Goal: Information Seeking & Learning: Learn about a topic

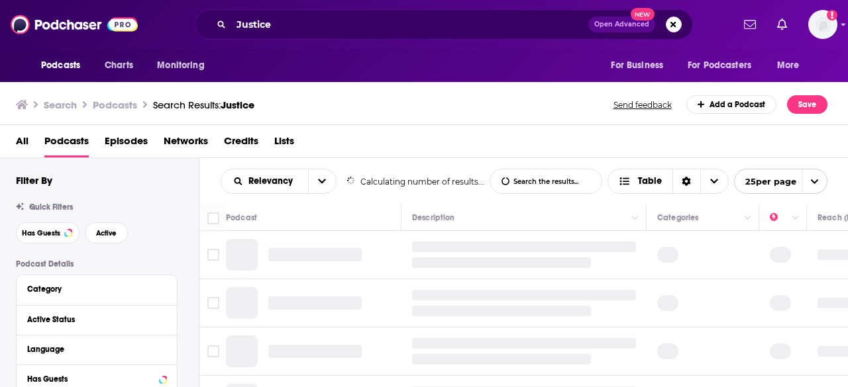
click at [667, 21] on button "Search podcasts, credits, & more..." at bounding box center [673, 25] width 16 height 16
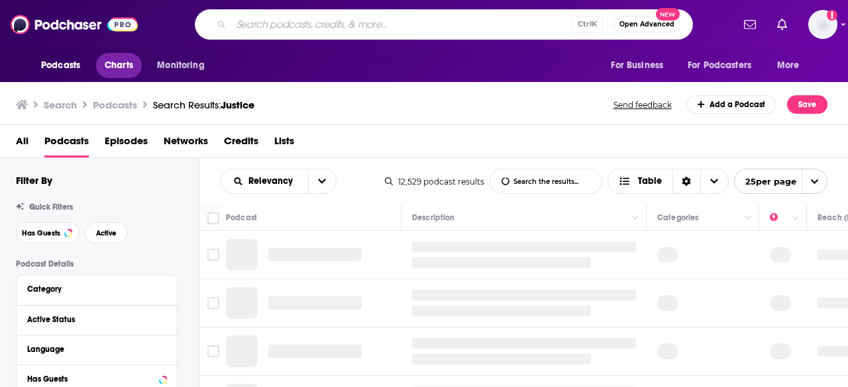
click at [105, 59] on span "Charts" at bounding box center [119, 65] width 28 height 19
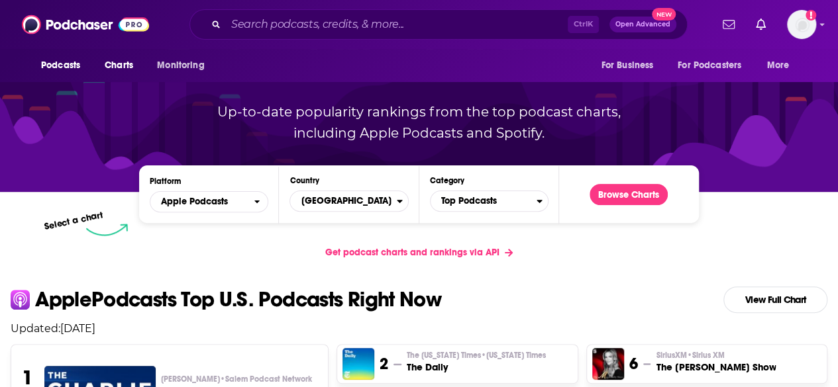
scroll to position [114, 0]
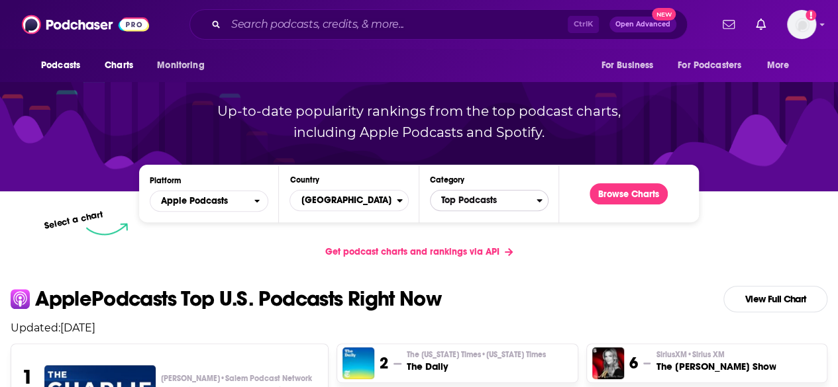
click at [481, 195] on span "Top Podcasts" at bounding box center [483, 200] width 106 height 23
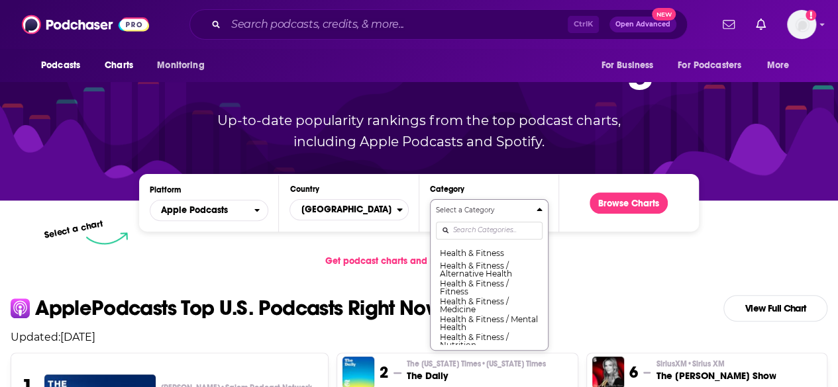
scroll to position [142, 0]
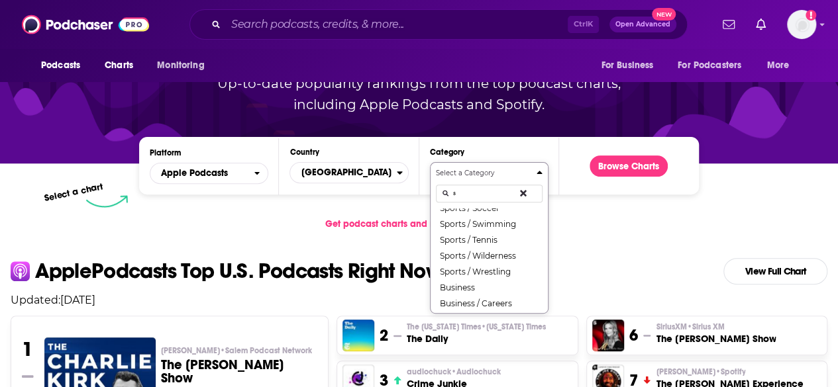
click at [472, 228] on div "Select a Category s Comedy / Comedy Interviews Comedy / Stand-Up Education / Co…" at bounding box center [489, 238] width 107 height 140
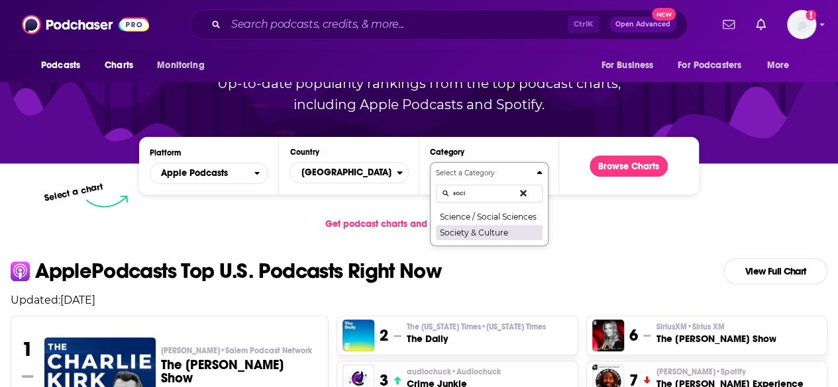
type input "soci"
click at [491, 232] on button "Society & Culture" at bounding box center [489, 232] width 107 height 16
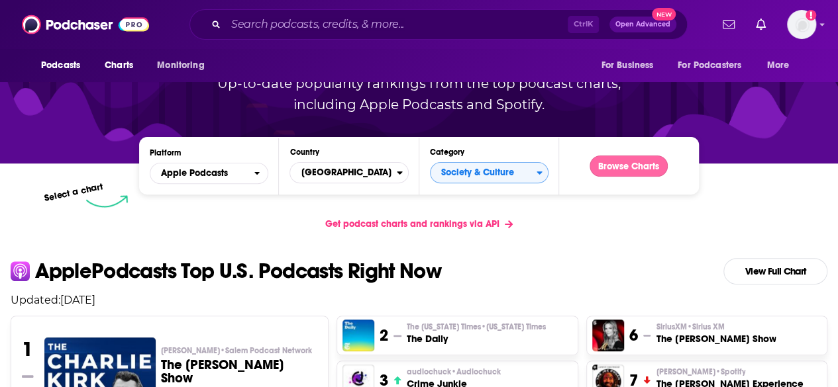
click at [617, 166] on button "Browse Charts" at bounding box center [628, 166] width 78 height 21
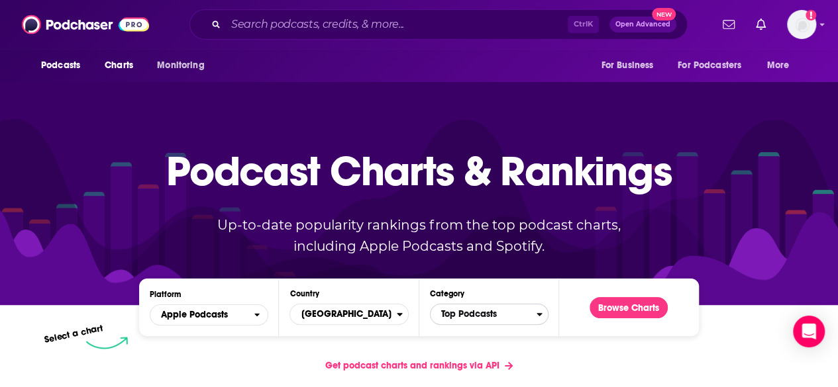
click at [515, 316] on span "Top Podcasts" at bounding box center [483, 314] width 106 height 23
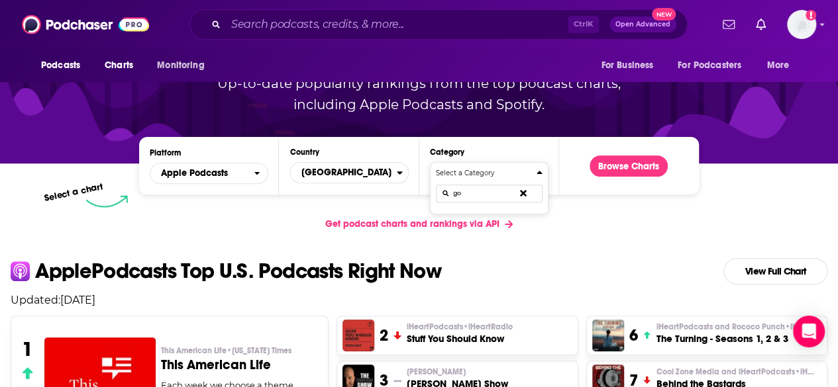
type input "g"
type input "enter"
click at [495, 226] on button "Select a Category enter News / Entertainment News" at bounding box center [489, 197] width 119 height 70
click at [515, 217] on button "News / Entertainment News" at bounding box center [489, 218] width 107 height 18
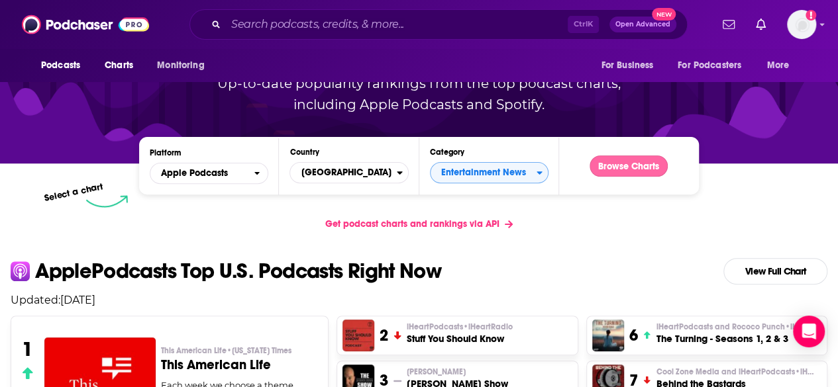
click at [605, 172] on button "Browse Charts" at bounding box center [628, 166] width 78 height 21
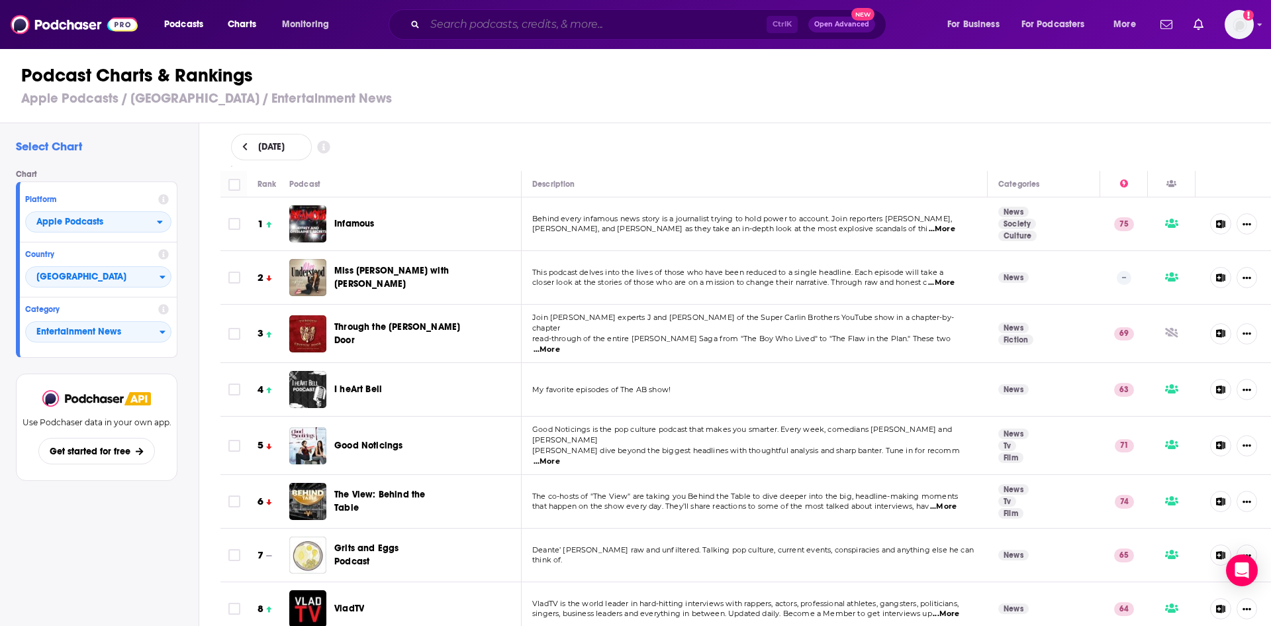
click at [491, 16] on input "Search podcasts, credits, & more..." at bounding box center [596, 24] width 342 height 21
click at [504, 20] on input "Search podcasts, credits, & more..." at bounding box center [596, 24] width 342 height 21
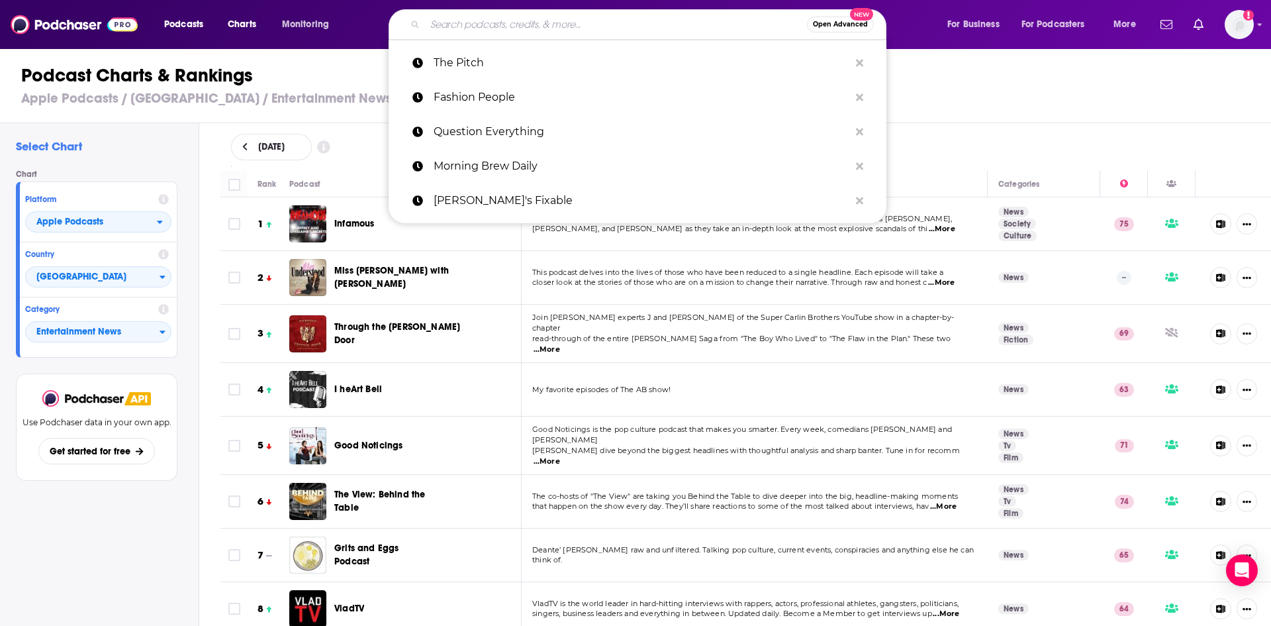
click at [518, 31] on input "Search podcasts, credits, & more..." at bounding box center [616, 24] width 382 height 21
paste input "Las Culturistas"
type input "Las Culturistas"
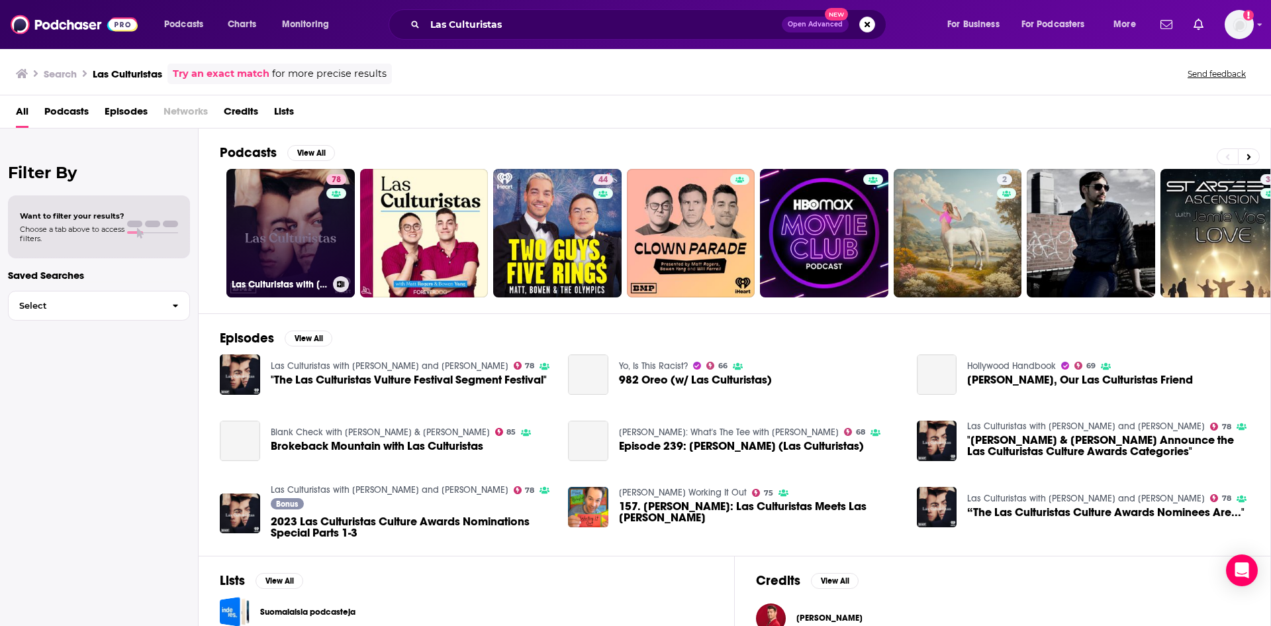
click at [252, 235] on link "78 Las Culturistas with Matt Rogers and Bowen Yang" at bounding box center [290, 233] width 128 height 128
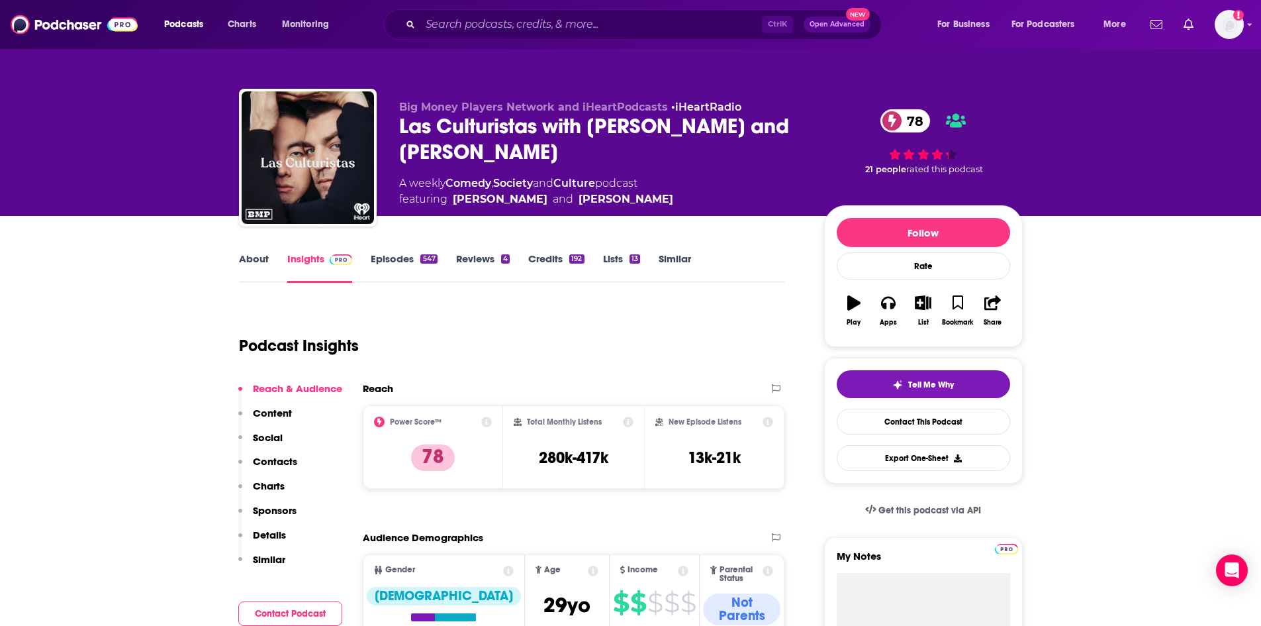
click at [679, 265] on link "Similar" at bounding box center [675, 267] width 32 height 30
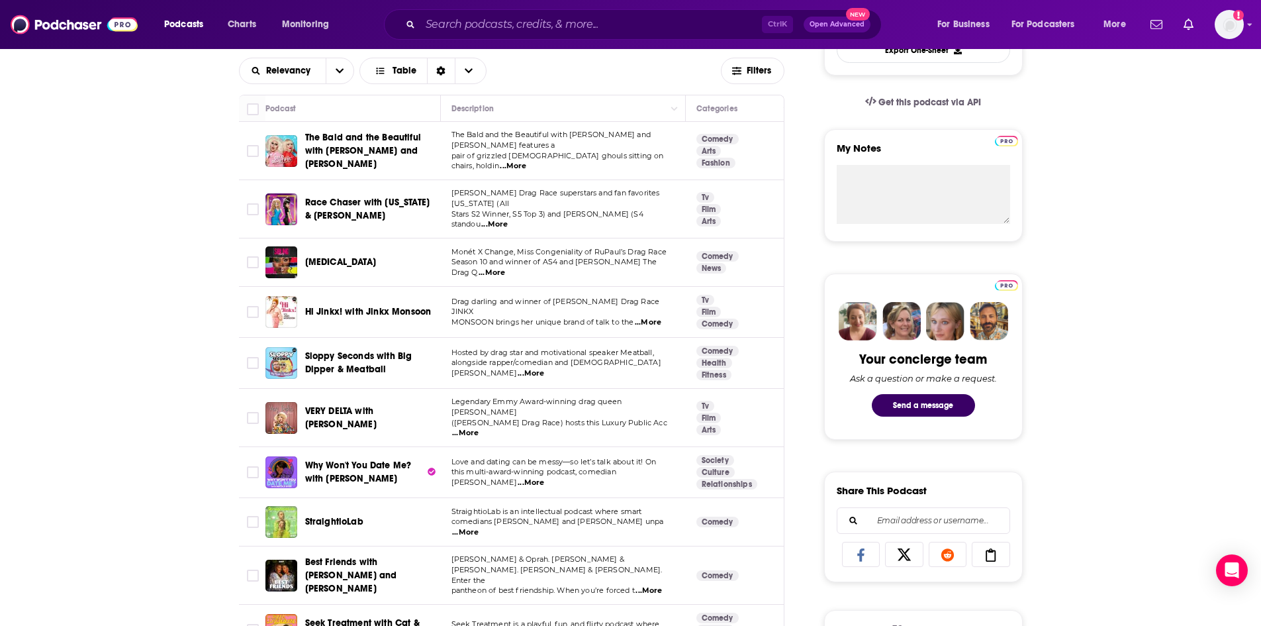
scroll to position [353, 0]
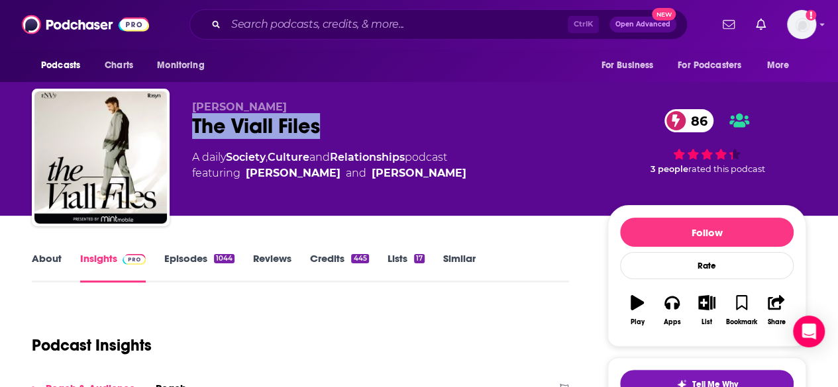
drag, startPoint x: 330, startPoint y: 120, endPoint x: 187, endPoint y: 123, distance: 143.1
click at [187, 123] on div "[PERSON_NAME] The [PERSON_NAME] Files 86 A daily Society , Culture and Relation…" at bounding box center [419, 160] width 774 height 143
drag, startPoint x: 187, startPoint y: 123, endPoint x: 462, endPoint y: 228, distance: 293.7
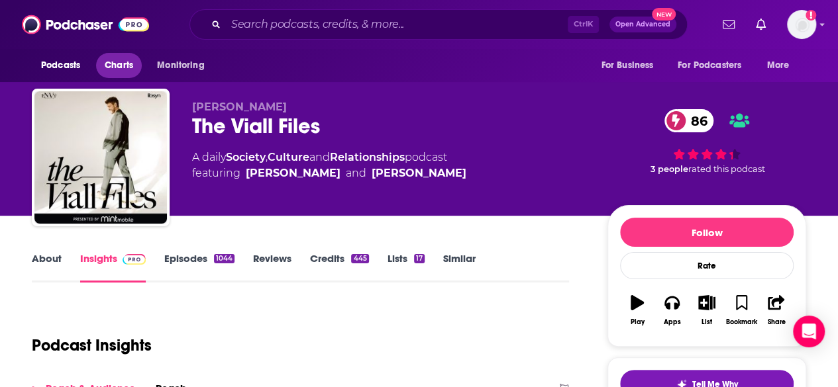
click at [129, 59] on span "Charts" at bounding box center [119, 65] width 28 height 19
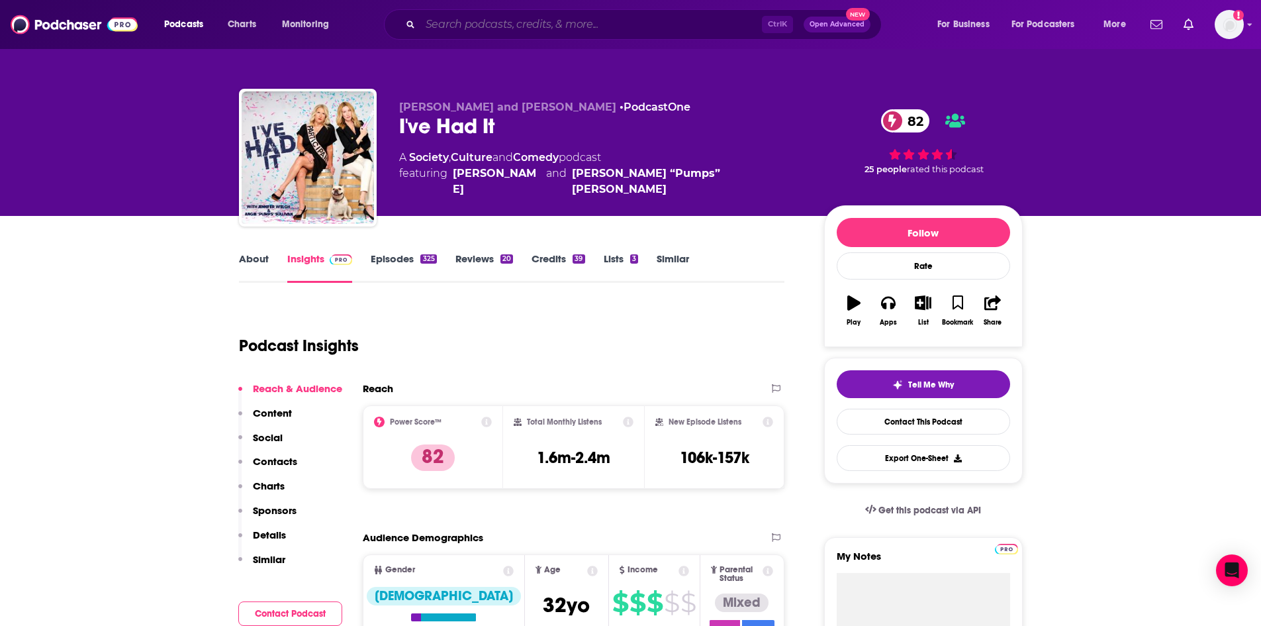
click at [585, 25] on input "Search podcasts, credits, & more..." at bounding box center [591, 24] width 342 height 21
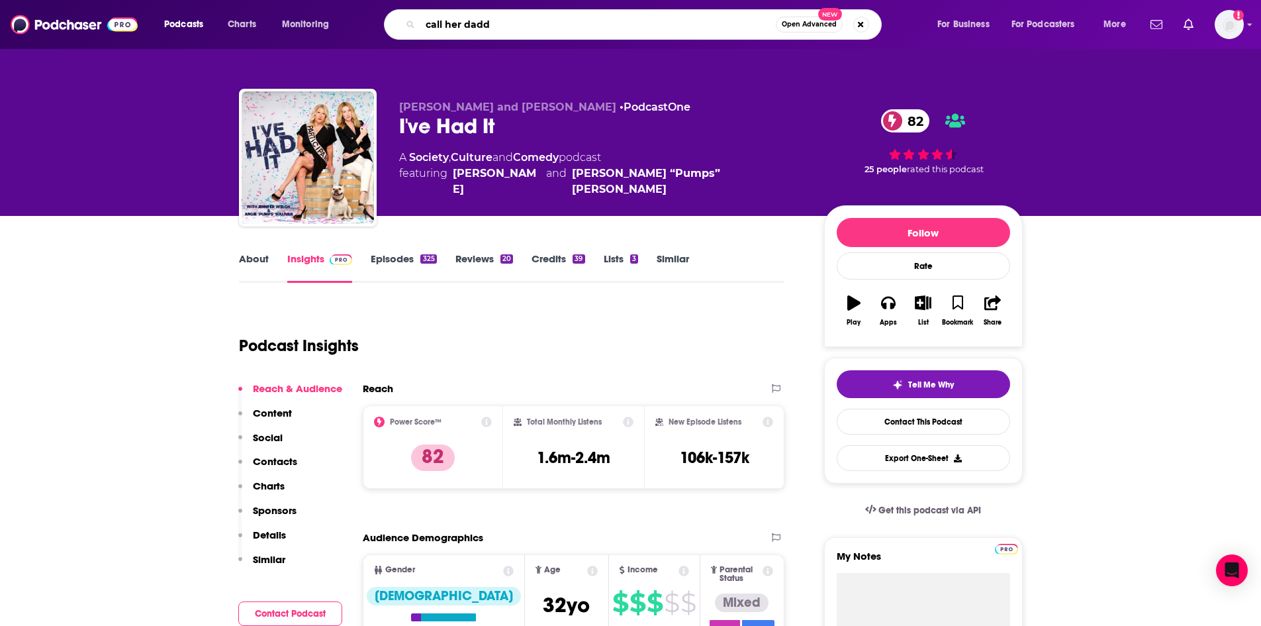
type input "call her daddy"
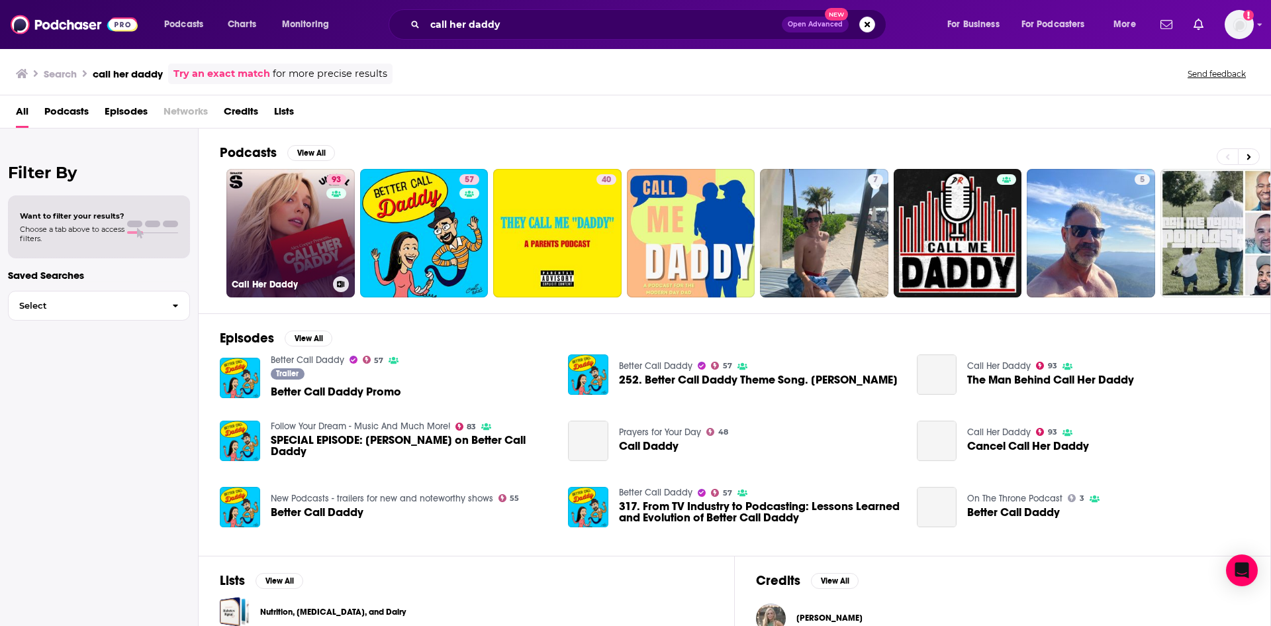
click at [294, 256] on link "93 Call Her Daddy" at bounding box center [290, 233] width 128 height 128
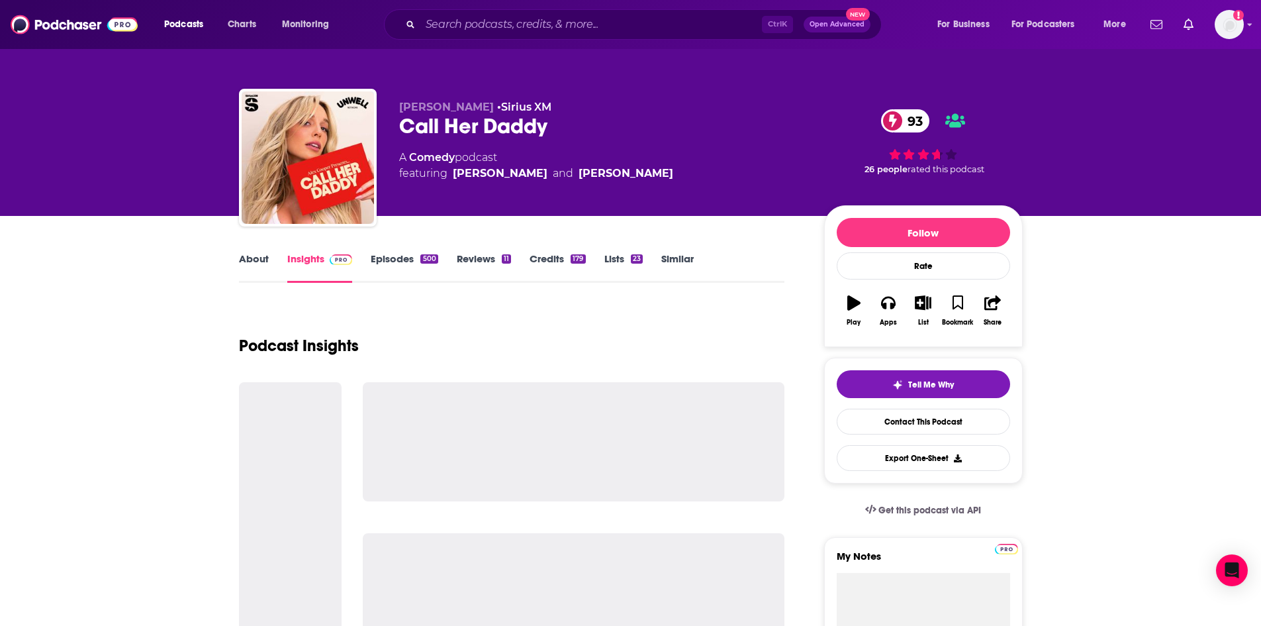
click at [668, 256] on link "Similar" at bounding box center [678, 267] width 32 height 30
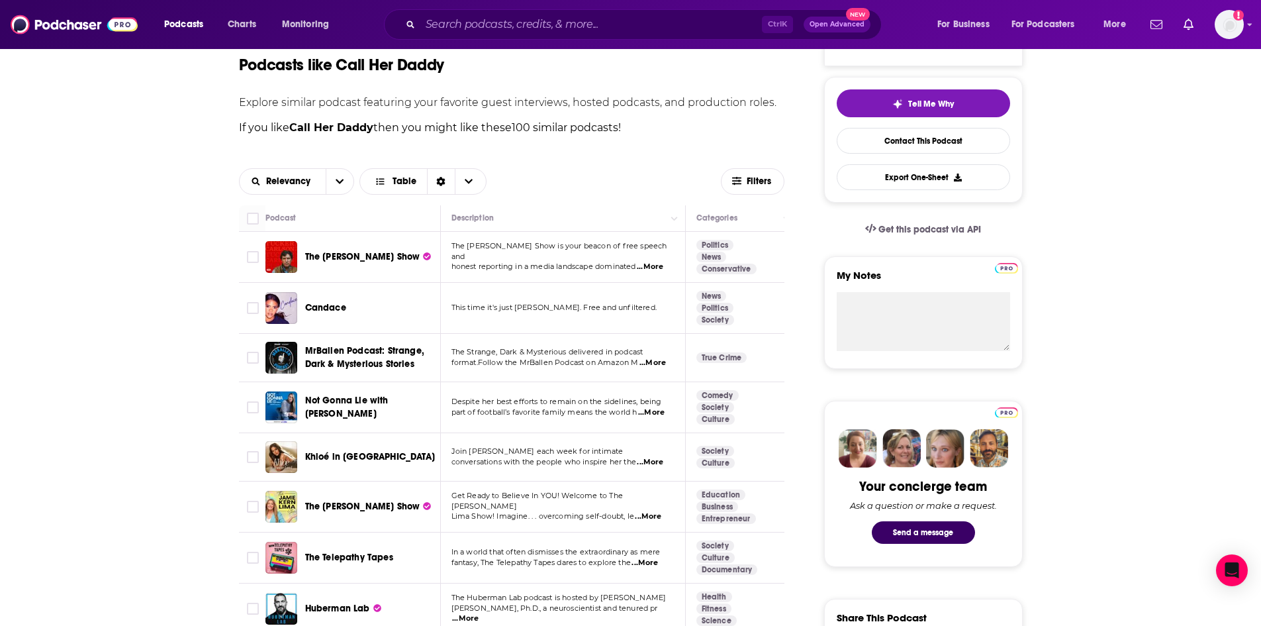
scroll to position [265, 0]
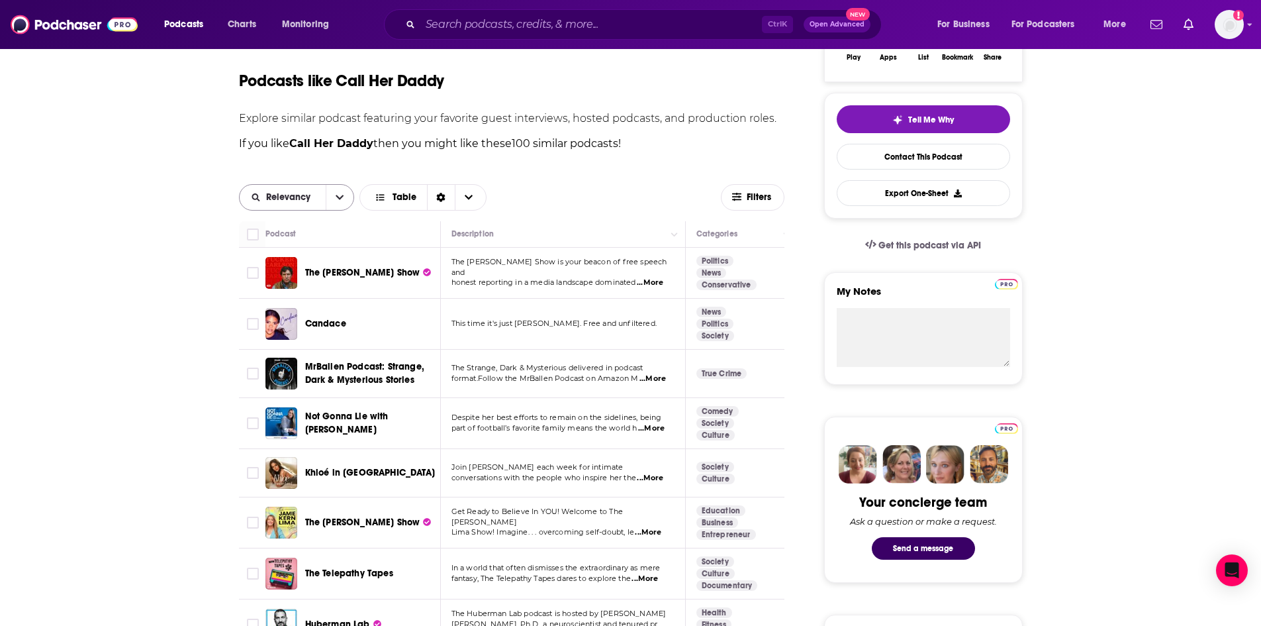
click at [329, 193] on button "open menu" at bounding box center [340, 197] width 28 height 25
click at [329, 194] on button "close menu" at bounding box center [340, 197] width 28 height 25
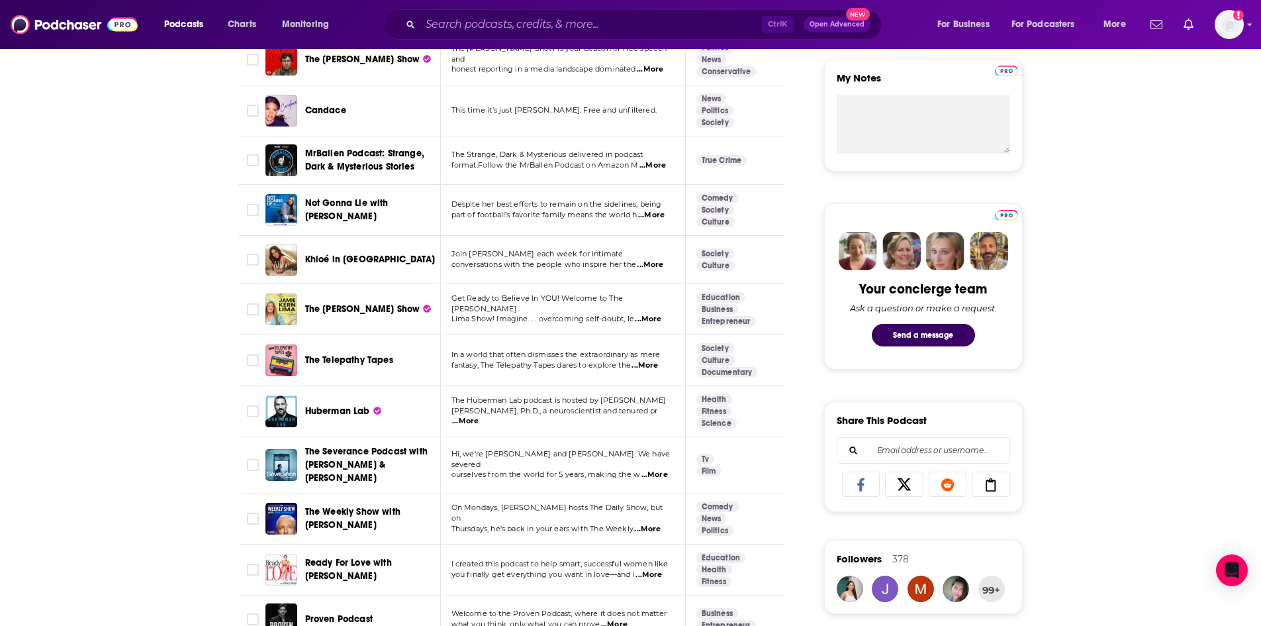
scroll to position [397, 0]
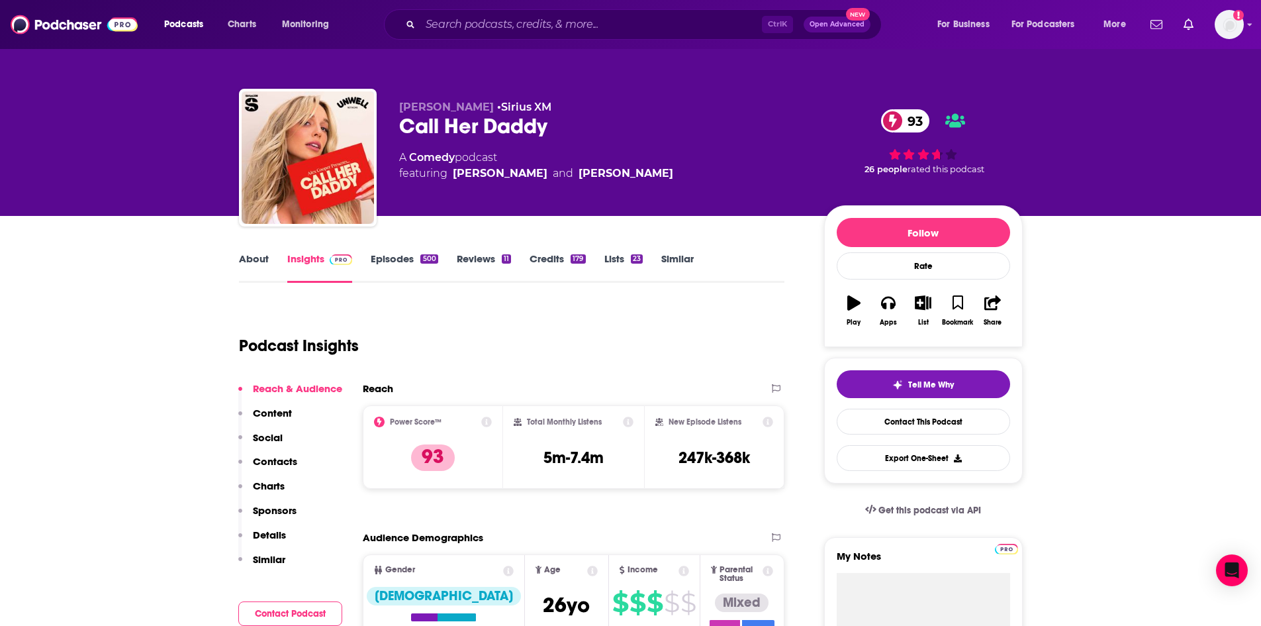
drag, startPoint x: 679, startPoint y: 258, endPoint x: 787, endPoint y: 11, distance: 268.9
click at [679, 258] on link "Similar" at bounding box center [678, 267] width 32 height 30
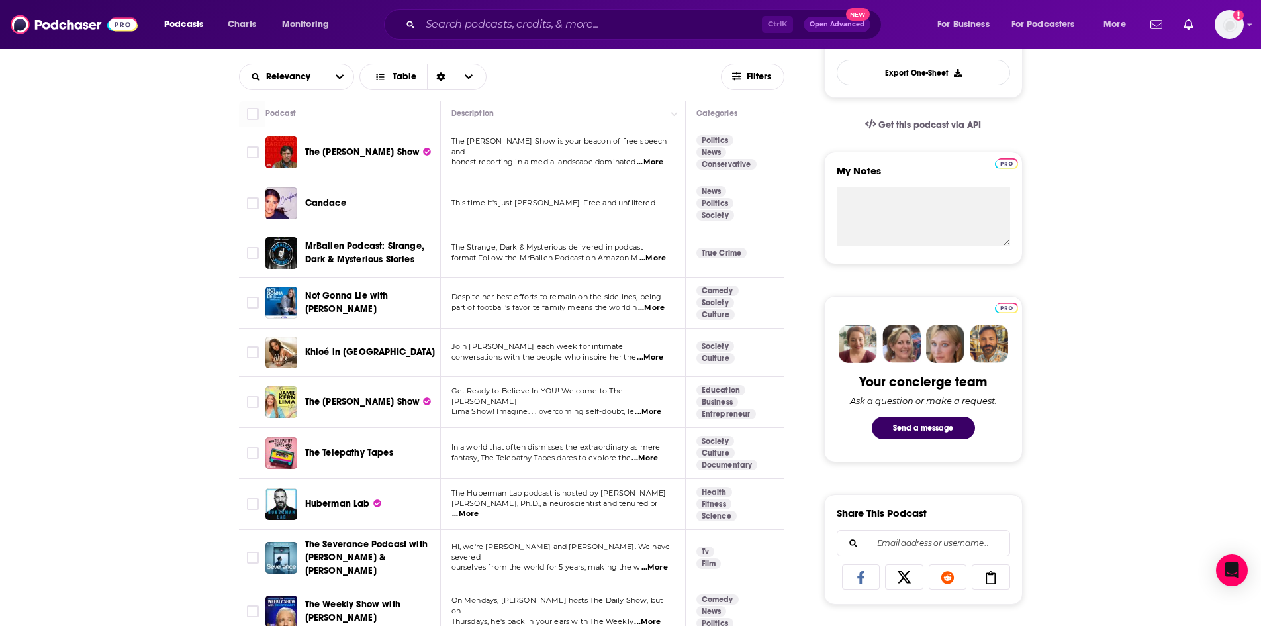
scroll to position [309, 0]
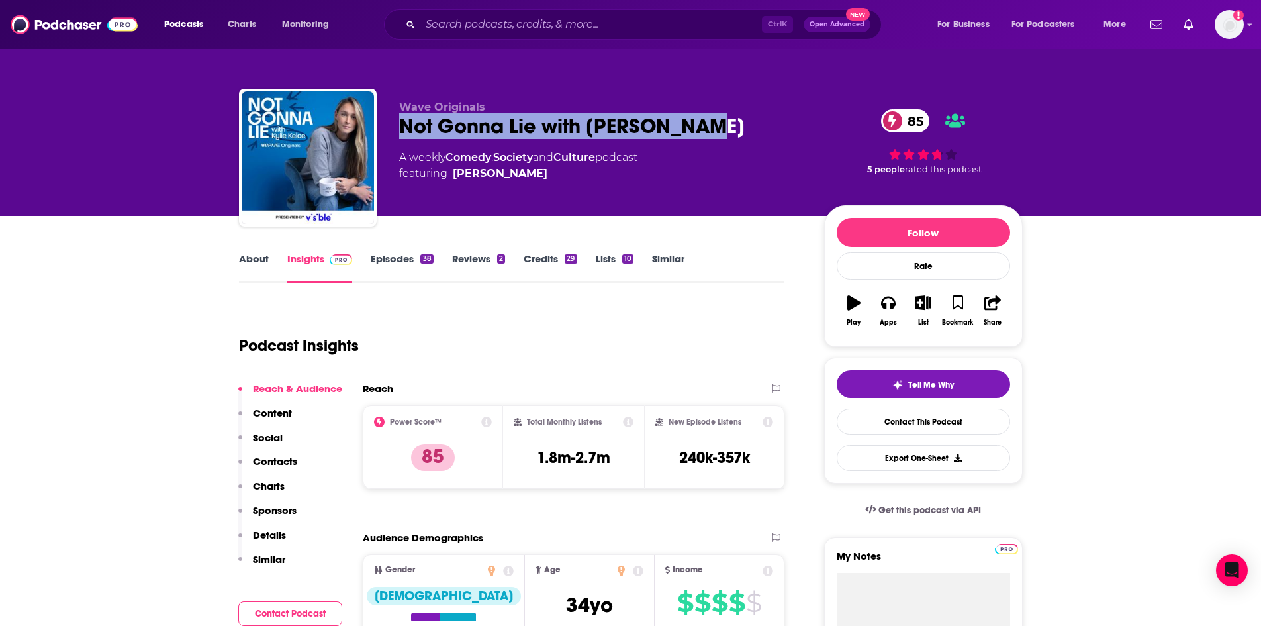
drag, startPoint x: 744, startPoint y: 124, endPoint x: 399, endPoint y: 124, distance: 345.7
click at [399, 124] on div "Not Gonna Lie with Kylie Kelce 85" at bounding box center [601, 126] width 404 height 26
copy h2 "Not Gonna Lie with Kylie Kelce"
click at [693, 113] on div "Not Gonna Lie with Kylie Kelce 85" at bounding box center [601, 126] width 404 height 26
drag, startPoint x: 710, startPoint y: 125, endPoint x: 589, endPoint y: 124, distance: 120.5
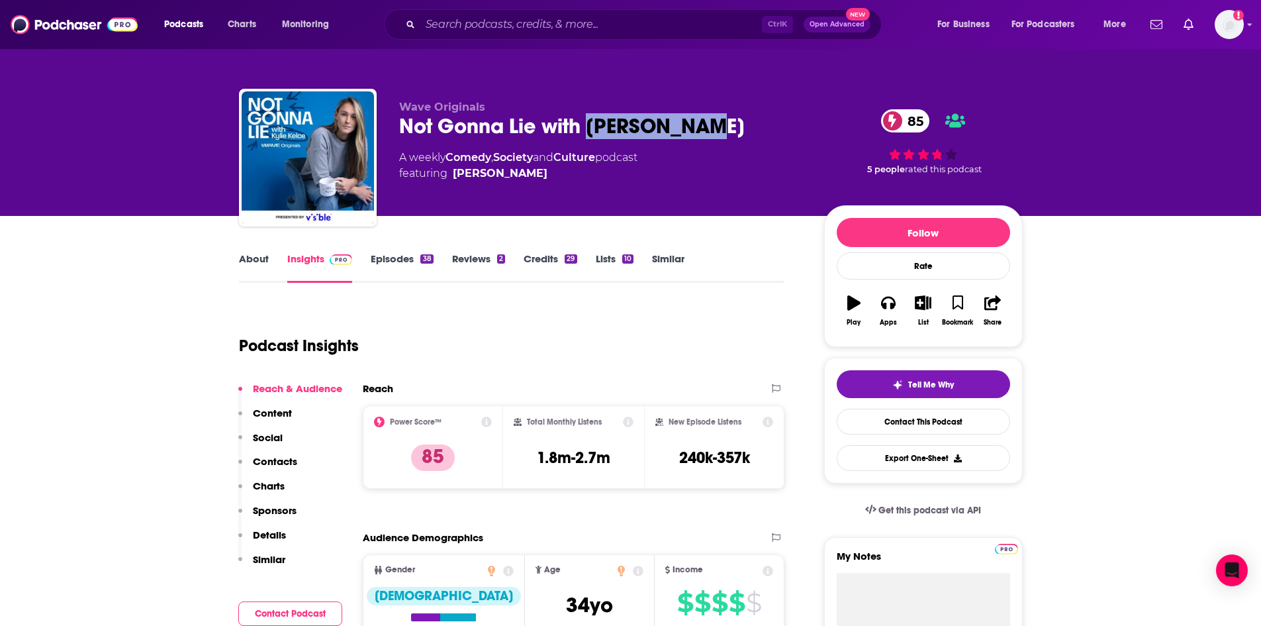
click at [589, 124] on div "Not Gonna Lie with Kylie Kelce 85" at bounding box center [601, 126] width 404 height 26
copy h2 "Kylie Kelce"
click at [661, 264] on link "Similar" at bounding box center [668, 267] width 32 height 30
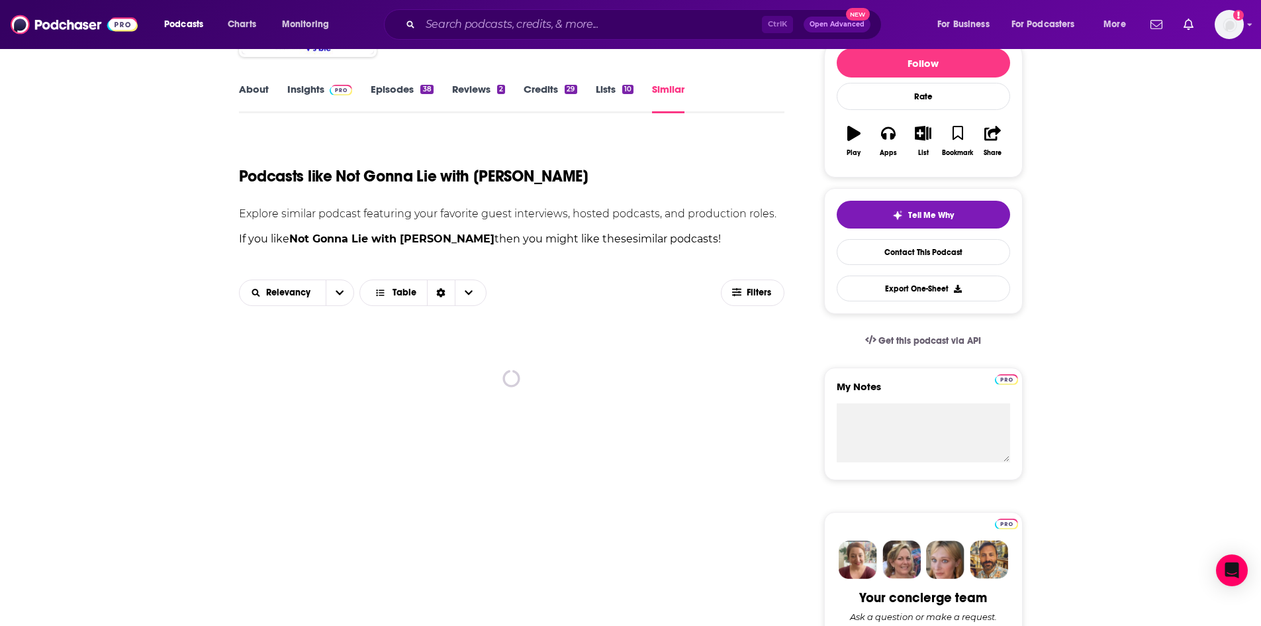
scroll to position [177, 0]
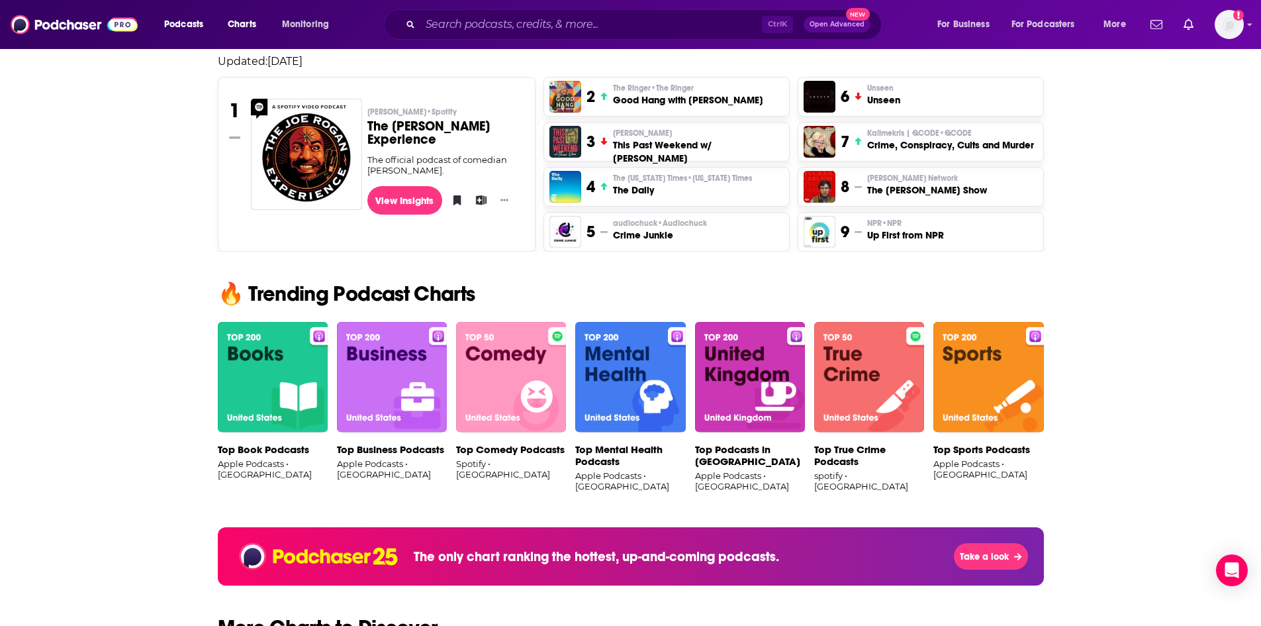
scroll to position [618, 0]
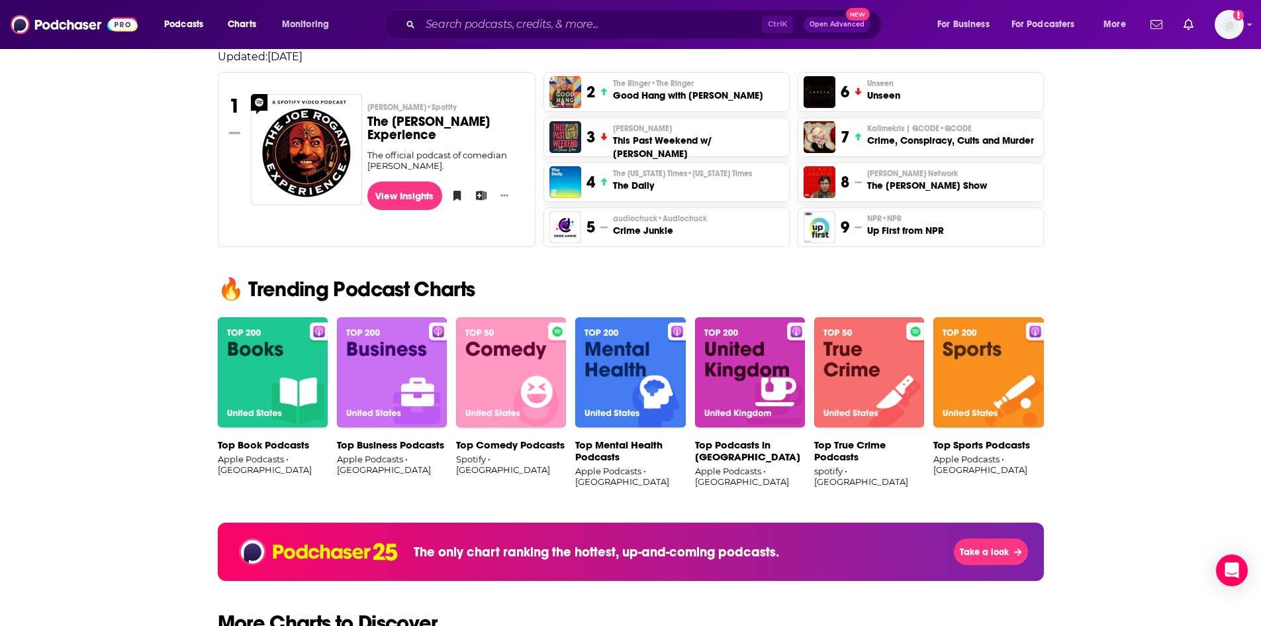
click at [524, 364] on img at bounding box center [511, 372] width 110 height 111
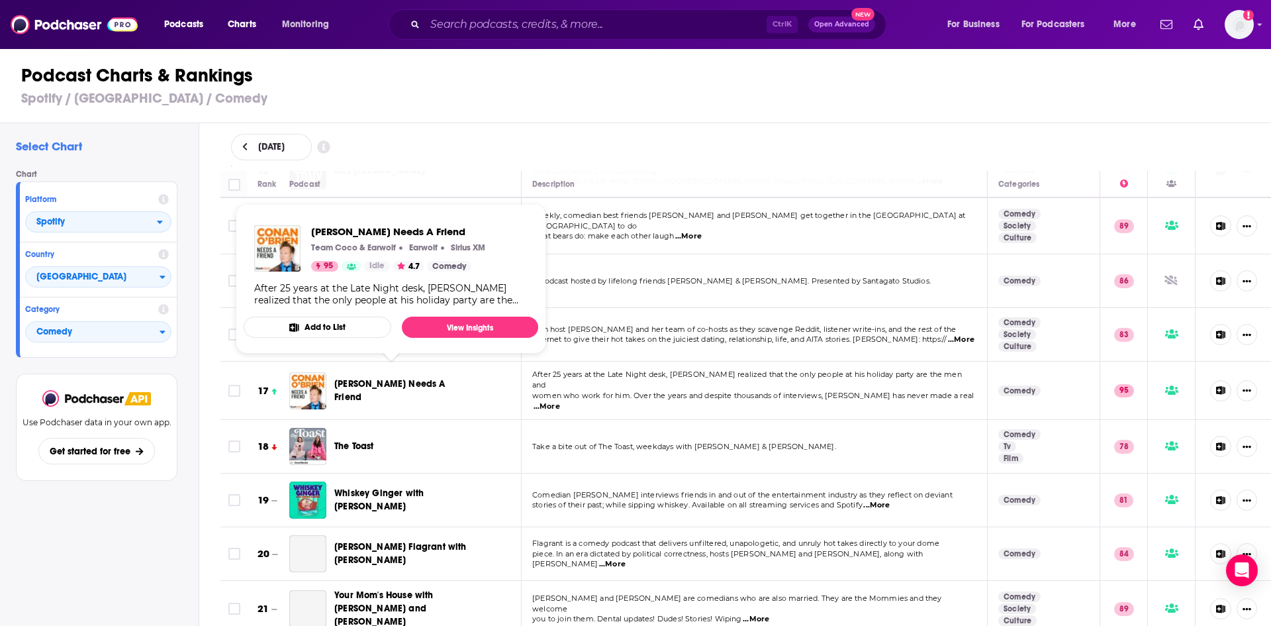
scroll to position [707, 0]
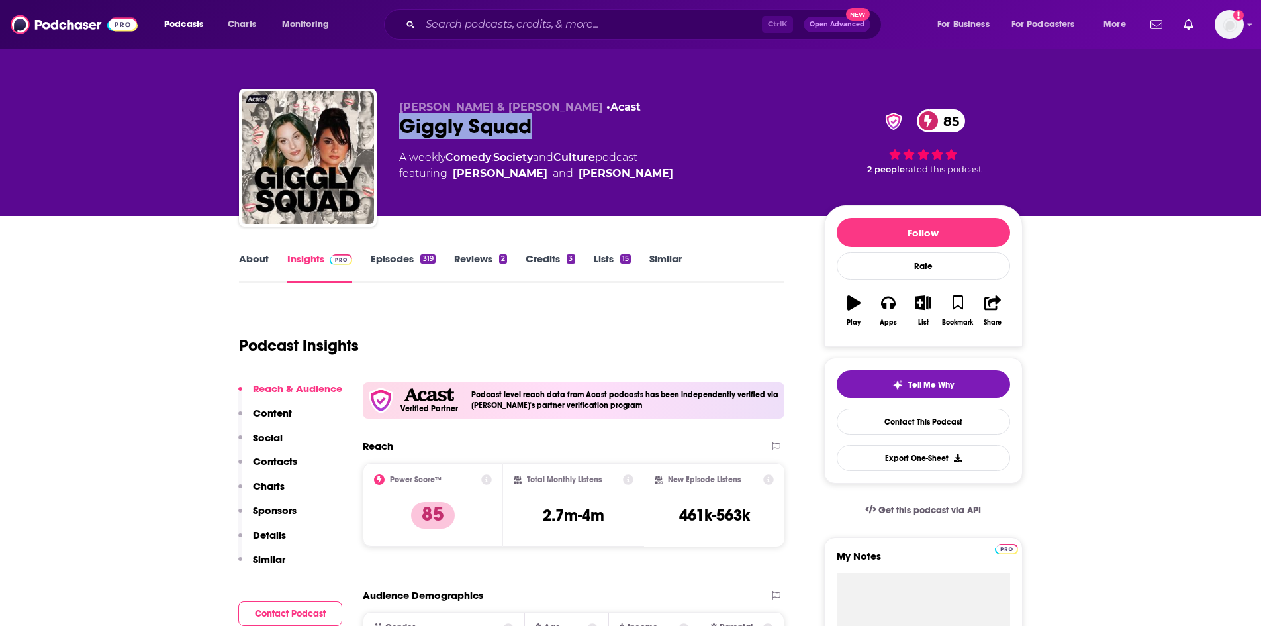
drag, startPoint x: 370, startPoint y: 136, endPoint x: 403, endPoint y: 132, distance: 33.3
click at [403, 132] on div "[PERSON_NAME] & [PERSON_NAME] • Acast Giggly Squad 85 A weekly Comedy , Society…" at bounding box center [601, 154] width 404 height 106
copy h2 "Giggly Squad"
click at [418, 267] on link "Episodes 319" at bounding box center [403, 267] width 64 height 30
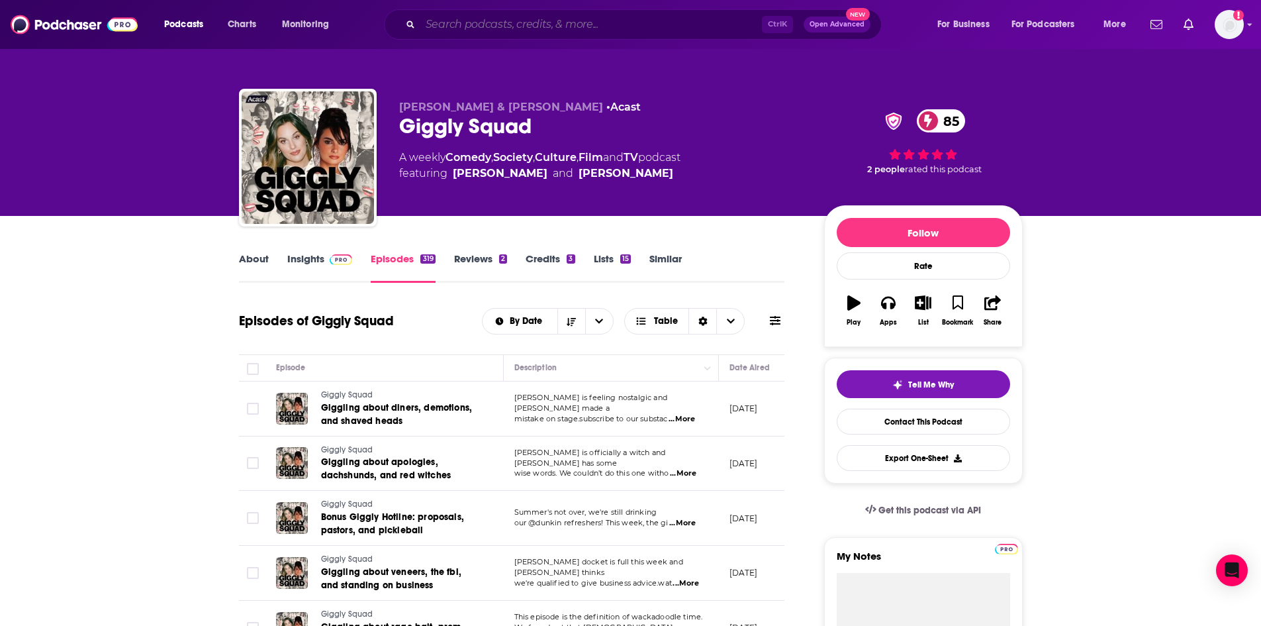
click at [635, 21] on input "Search podcasts, credits, & more..." at bounding box center [591, 24] width 342 height 21
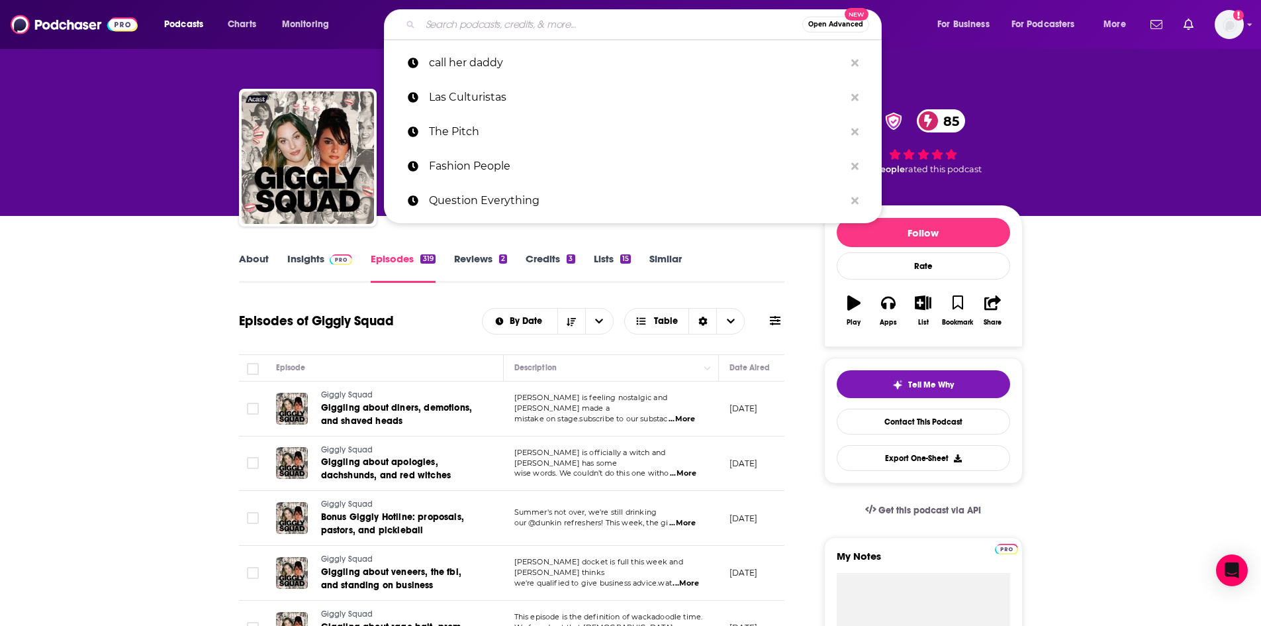
paste input "I´ve Had It"
type input "I´ve Had It"
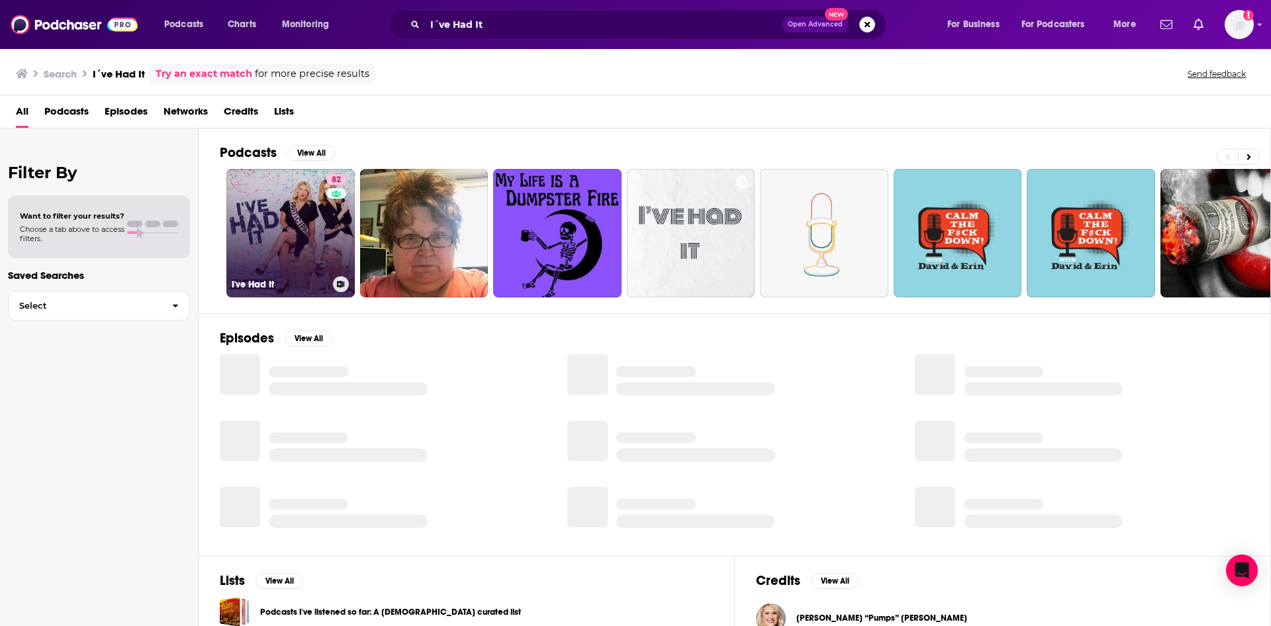
click at [268, 255] on link "82 I've Had It" at bounding box center [290, 233] width 128 height 128
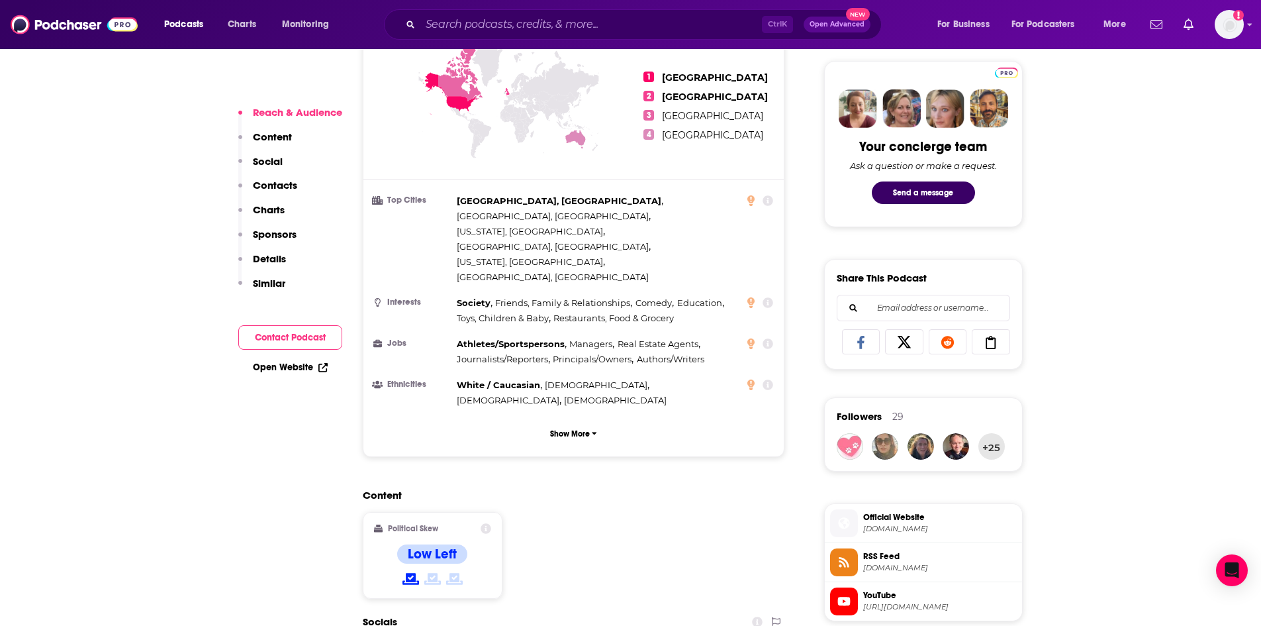
scroll to position [750, 0]
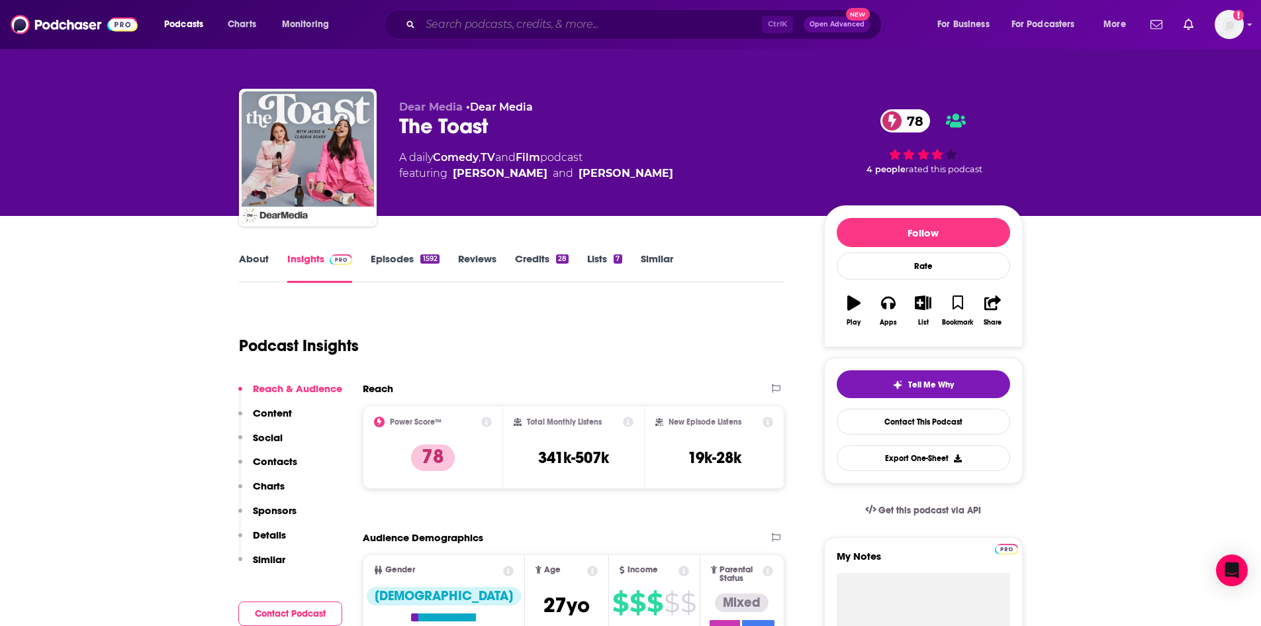
click at [711, 21] on input "Search podcasts, credits, & more..." at bounding box center [591, 24] width 342 height 21
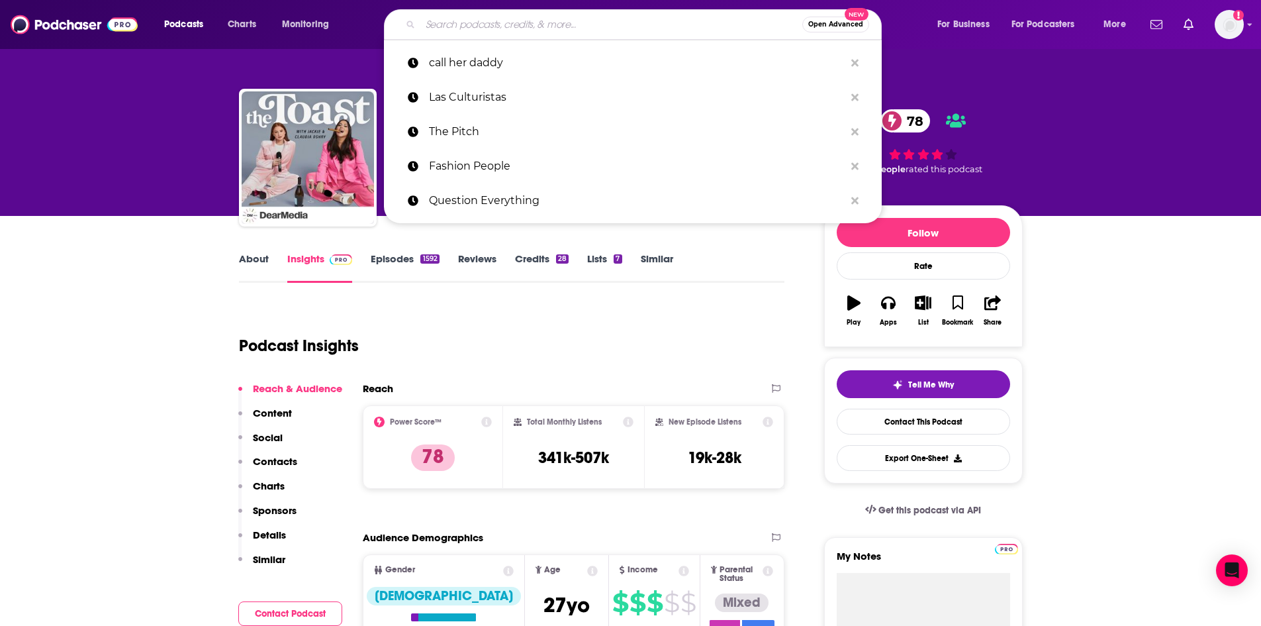
paste input "The Diary of a Ceo"
type input "The Diary of a Ceo"
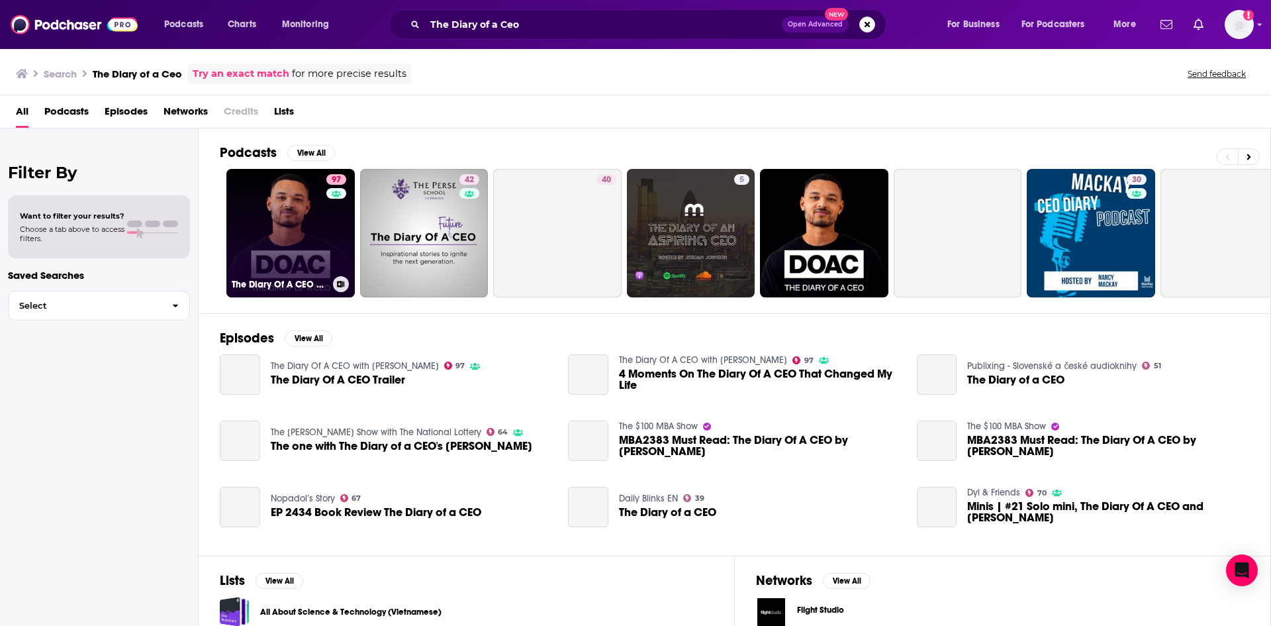
click at [317, 226] on link "97 The Diary Of A CEO with Steven Bartlett" at bounding box center [290, 233] width 128 height 128
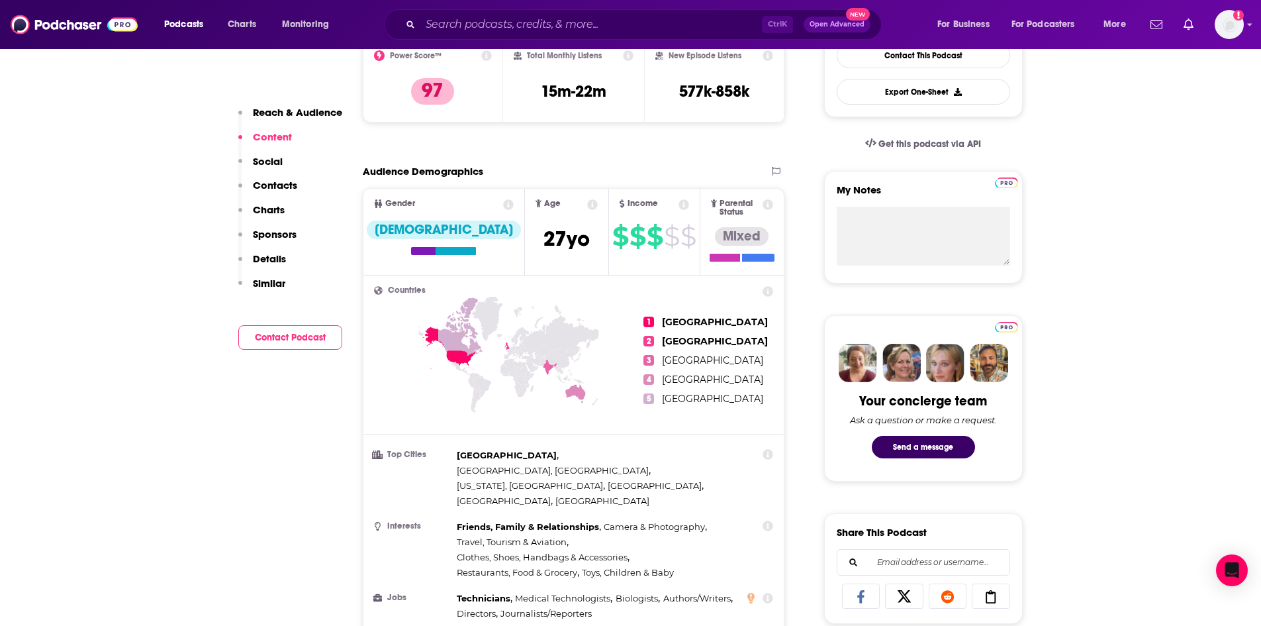
scroll to position [353, 0]
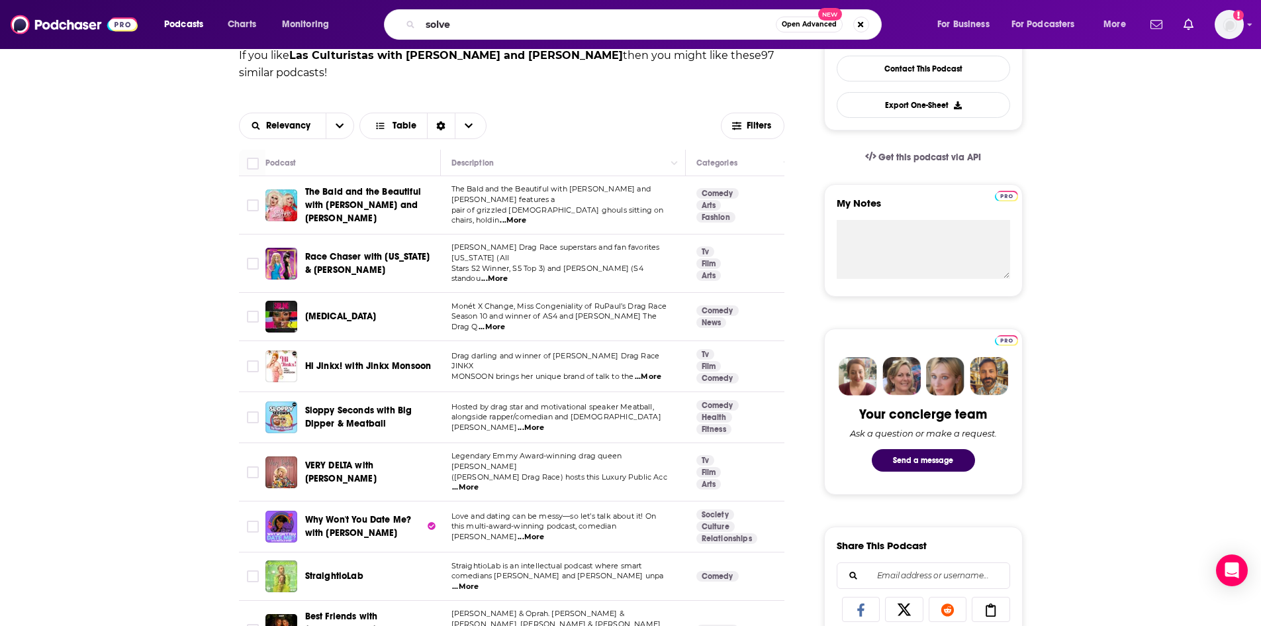
type input "solved"
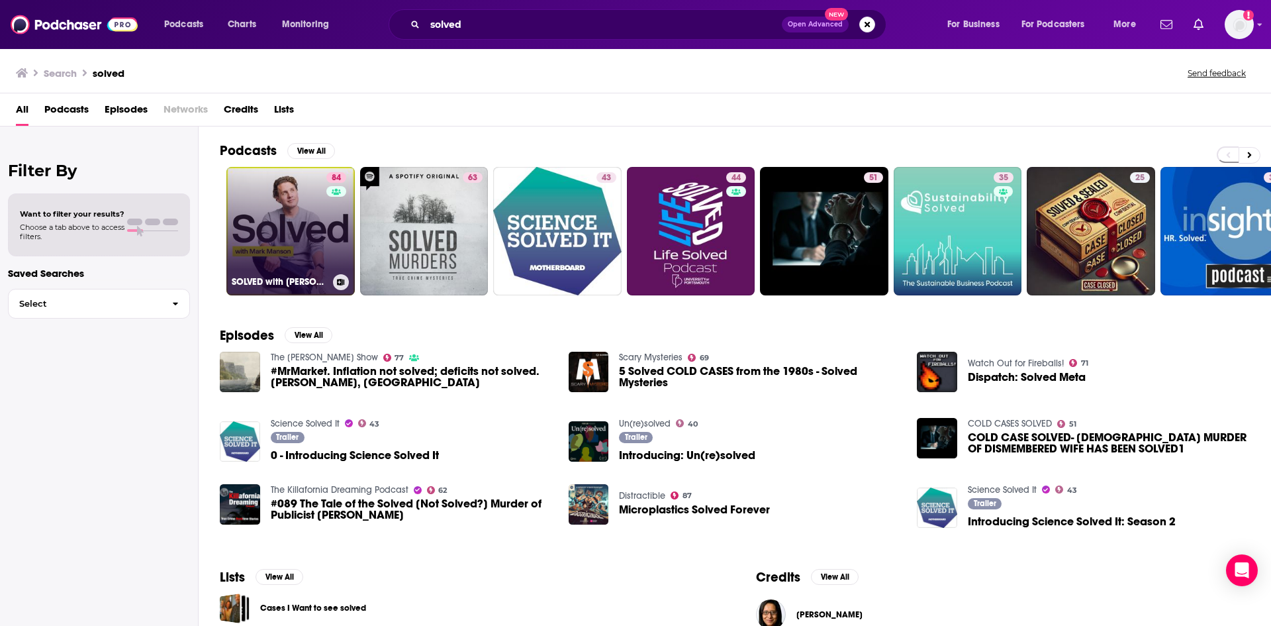
click at [326, 210] on div "84" at bounding box center [337, 223] width 23 height 102
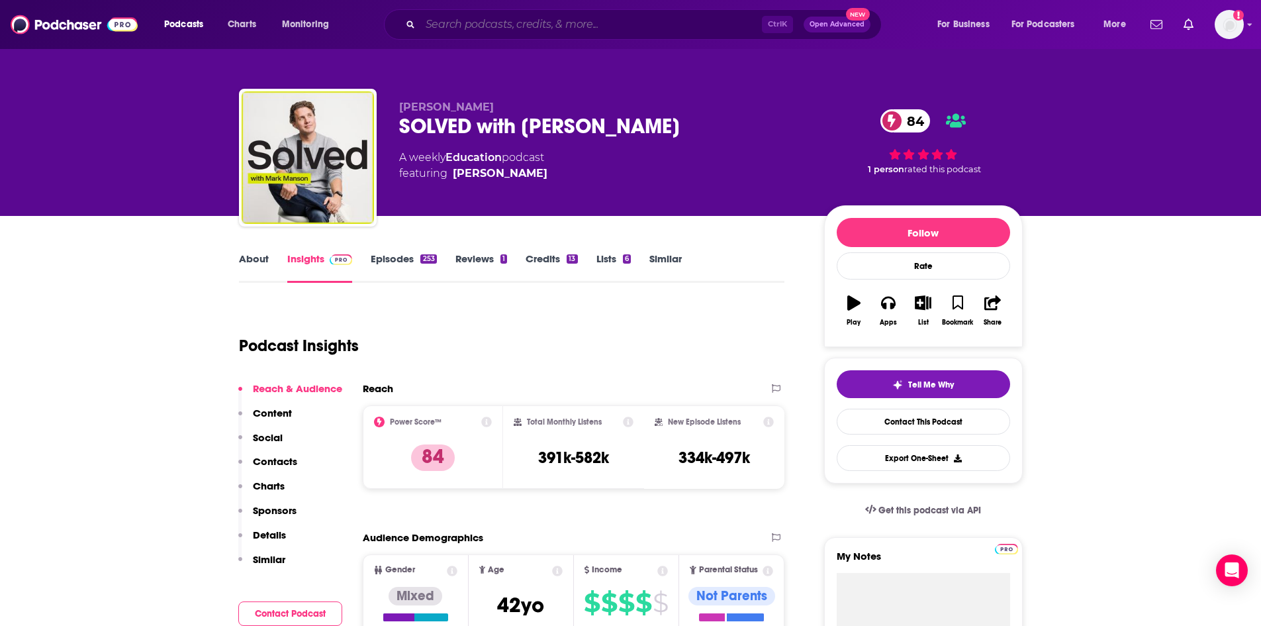
click at [489, 19] on input "Search podcasts, credits, & more..." at bounding box center [591, 24] width 342 height 21
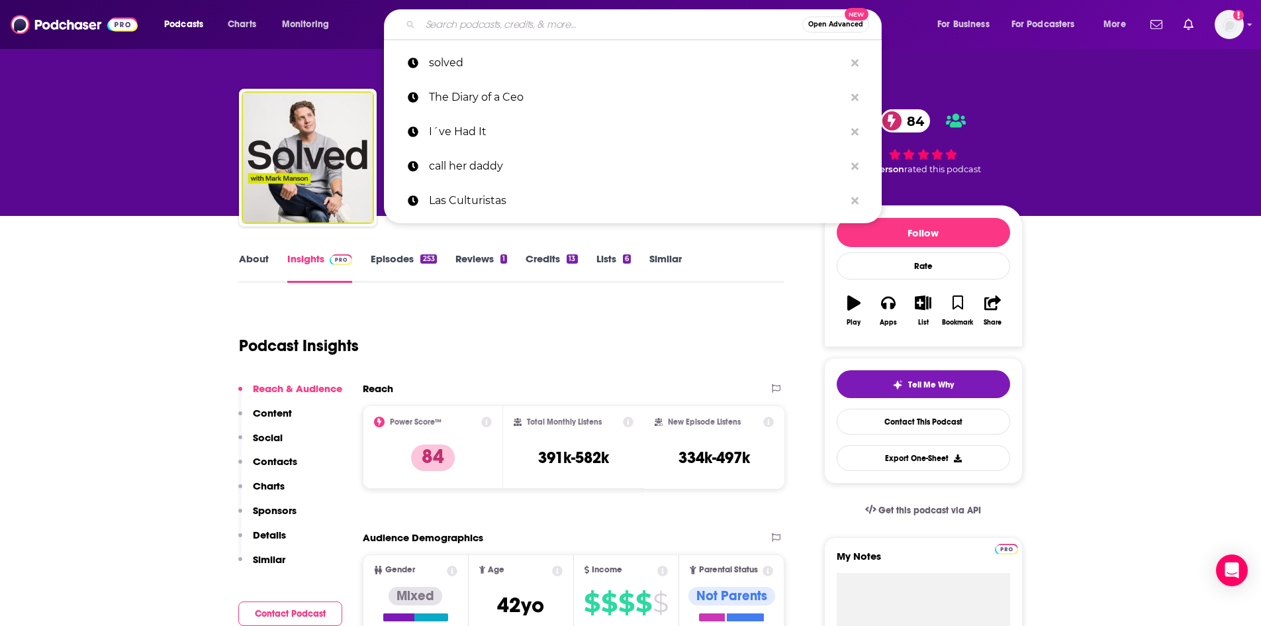
paste input "Acquired"
type input "Acquired"
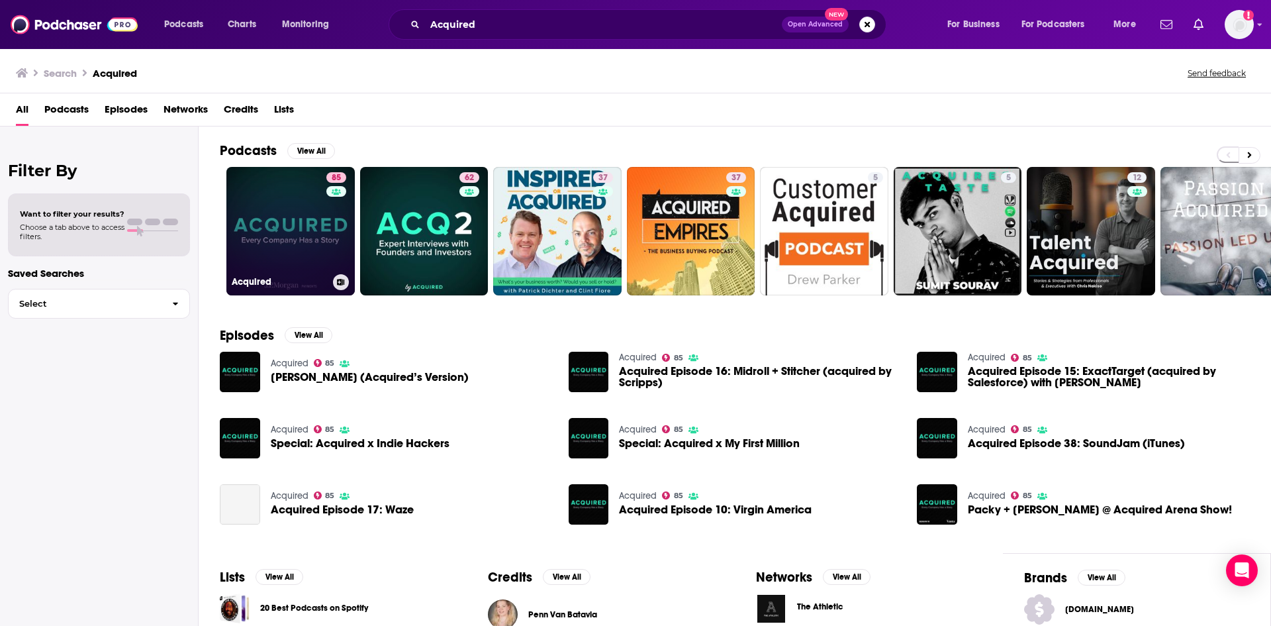
click at [291, 190] on link "85 Acquired" at bounding box center [290, 231] width 128 height 128
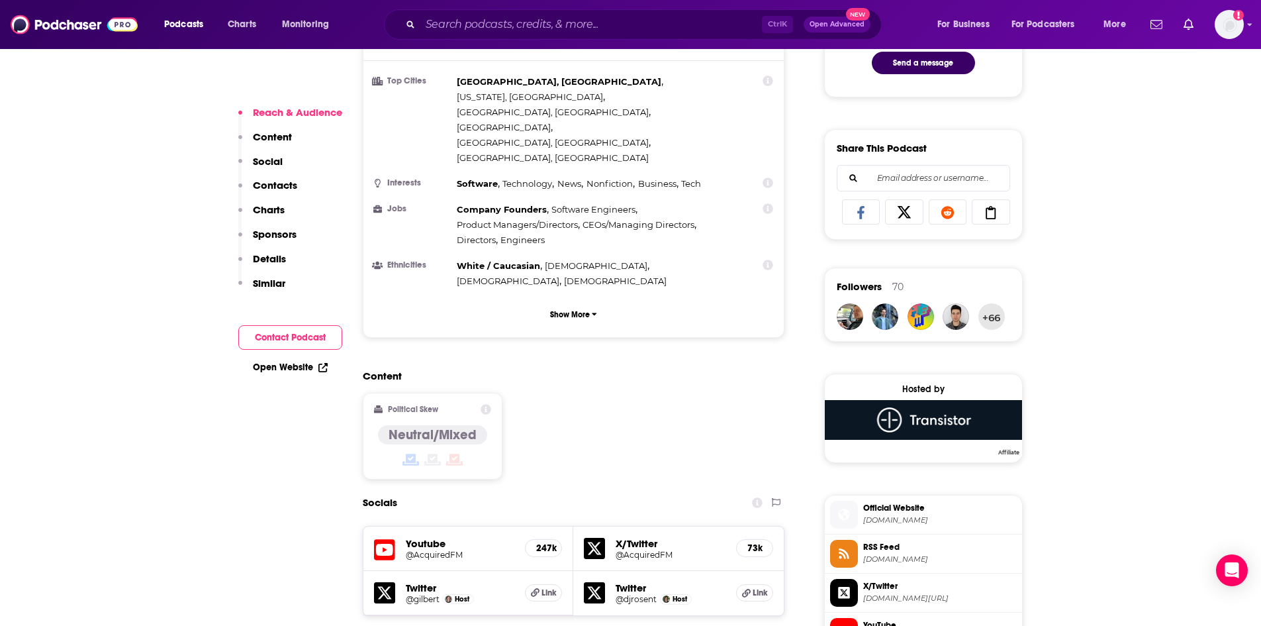
scroll to position [795, 0]
